Goal: Information Seeking & Learning: Learn about a topic

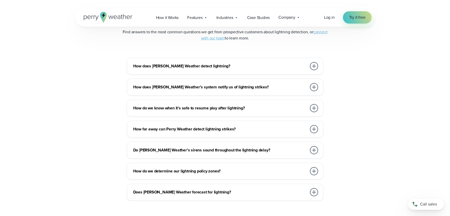
scroll to position [1120, 0]
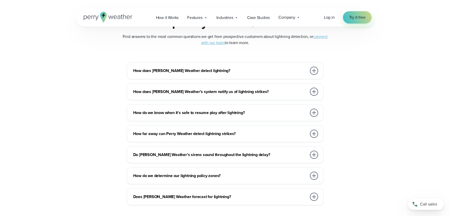
click at [315, 155] on div at bounding box center [314, 155] width 8 height 8
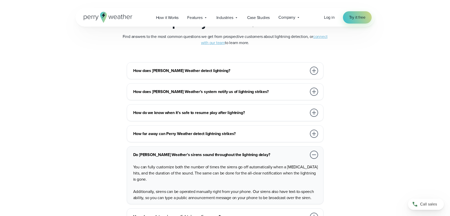
click at [315, 155] on div at bounding box center [314, 155] width 8 height 8
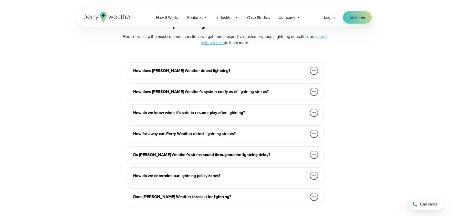
click at [314, 90] on div at bounding box center [314, 92] width 8 height 8
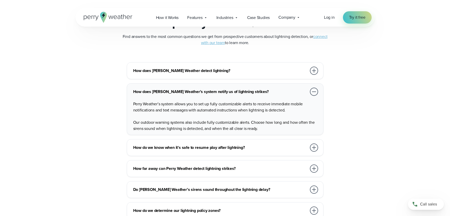
click at [315, 92] on div at bounding box center [314, 92] width 8 height 8
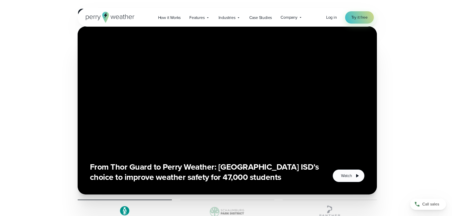
scroll to position [887, 0]
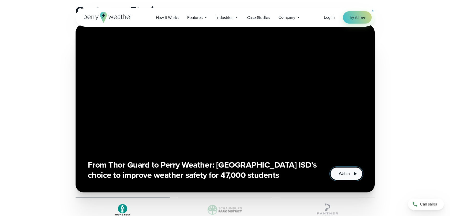
click at [342, 173] on span "Watch" at bounding box center [344, 174] width 11 height 6
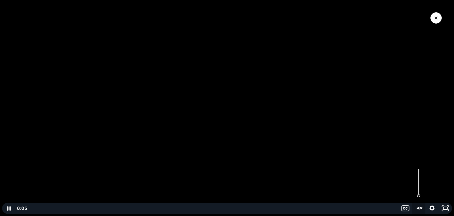
click at [419, 206] on icon "Unmute" at bounding box center [418, 208] width 13 height 11
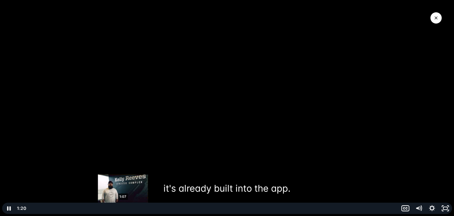
click at [123, 208] on div "1:07" at bounding box center [213, 208] width 364 height 11
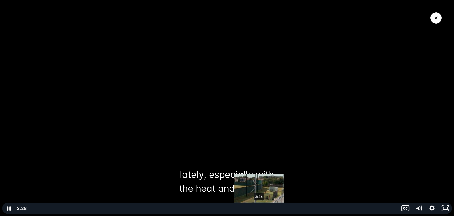
click at [259, 207] on div "2:46" at bounding box center [213, 208] width 364 height 11
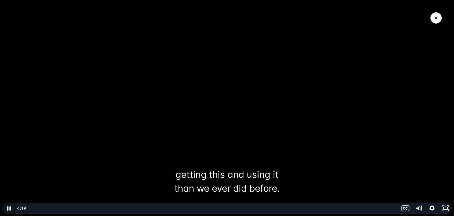
click at [9, 208] on icon "Pause" at bounding box center [8, 208] width 13 height 11
